Goal: Transaction & Acquisition: Purchase product/service

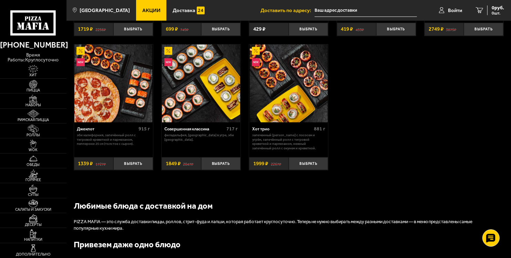
scroll to position [414, 0]
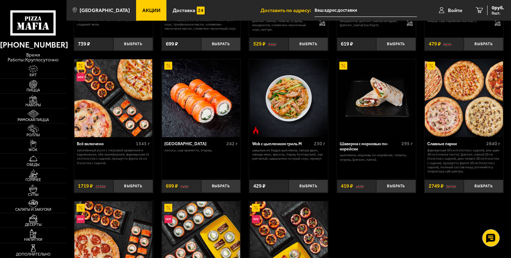
scroll to position [241, 0]
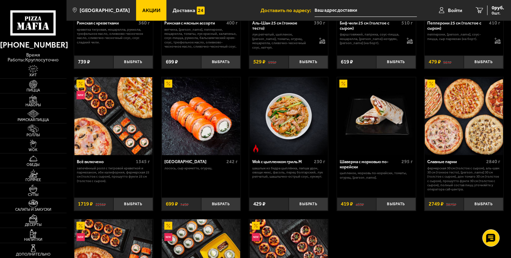
click at [103, 140] on img at bounding box center [113, 116] width 78 height 78
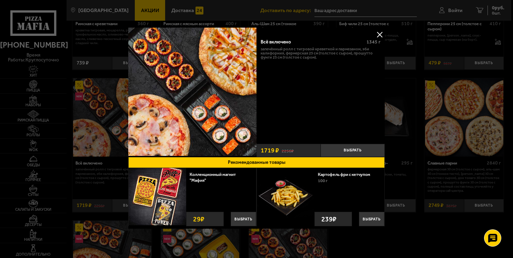
click at [442, 134] on div at bounding box center [256, 129] width 513 height 258
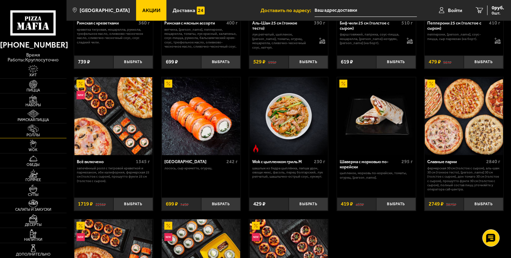
click at [37, 130] on img at bounding box center [33, 128] width 20 height 8
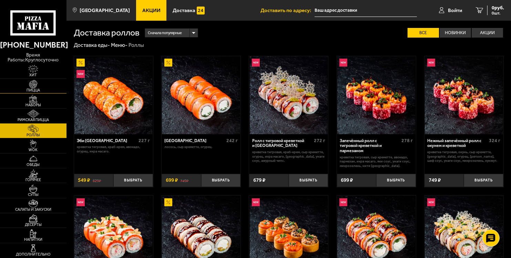
click at [33, 90] on span "Пицца" at bounding box center [33, 90] width 67 height 4
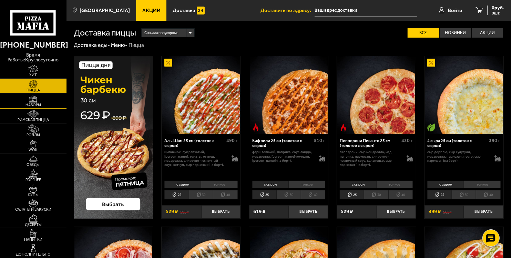
click at [47, 101] on link "Наборы" at bounding box center [33, 100] width 67 height 14
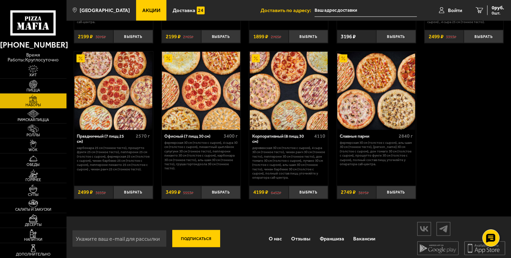
scroll to position [835, 0]
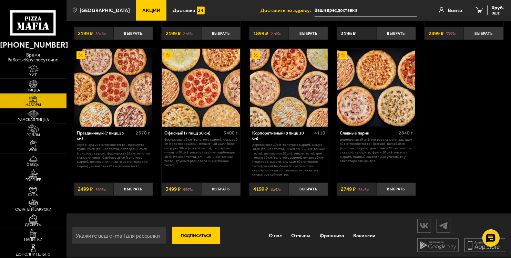
drag, startPoint x: 459, startPoint y: 151, endPoint x: 432, endPoint y: 125, distance: 37.3
